Goal: Task Accomplishment & Management: Manage account settings

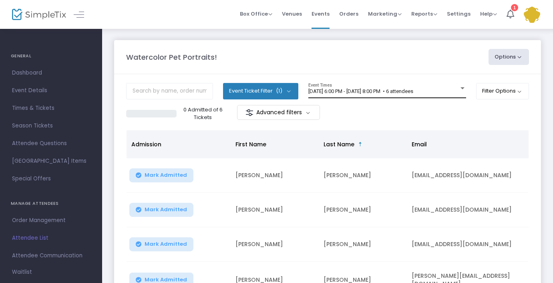
click at [461, 87] on div at bounding box center [463, 88] width 4 height 2
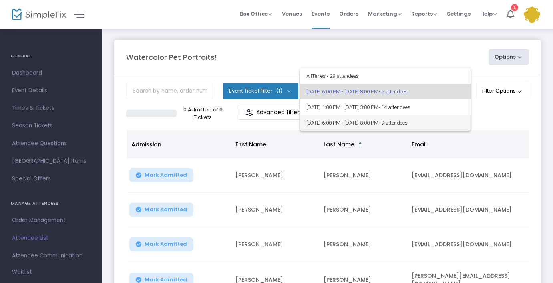
click at [408, 121] on span "• 9 attendees" at bounding box center [393, 123] width 29 height 6
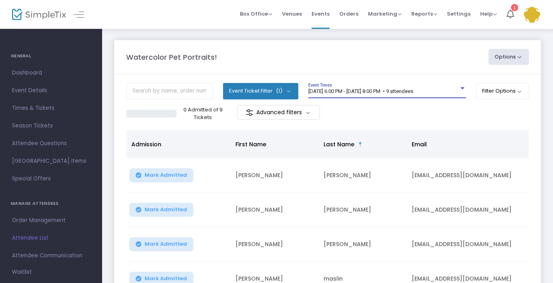
click at [461, 87] on div at bounding box center [463, 88] width 4 height 2
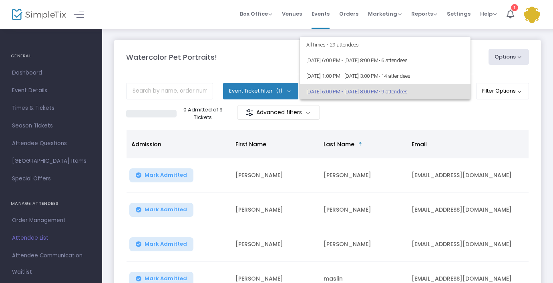
click at [438, 107] on div at bounding box center [276, 141] width 553 height 283
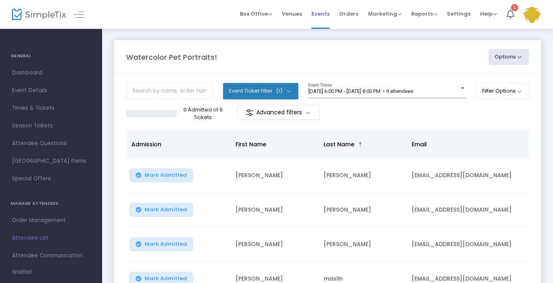
click at [321, 12] on span "Events" at bounding box center [321, 14] width 18 height 20
